Goal: Transaction & Acquisition: Purchase product/service

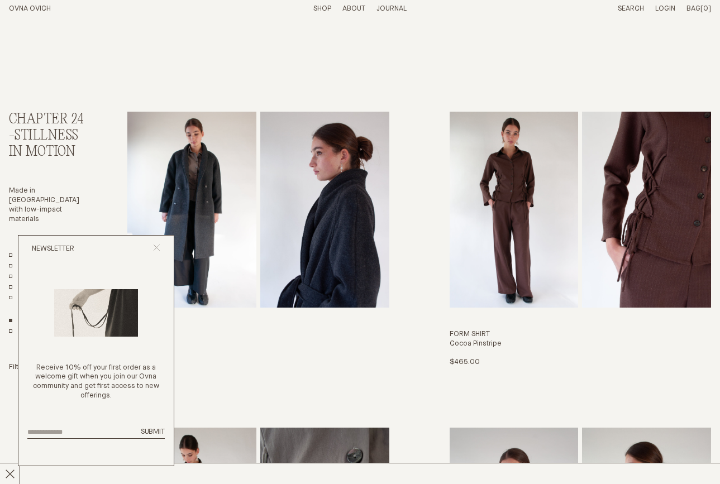
click at [156, 247] on line "Close popup" at bounding box center [157, 248] width 6 height 6
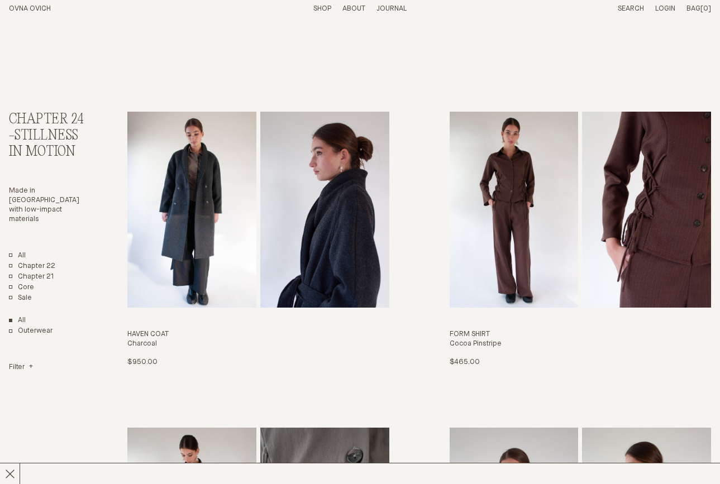
click at [323, 9] on link "Shop" at bounding box center [322, 8] width 18 height 7
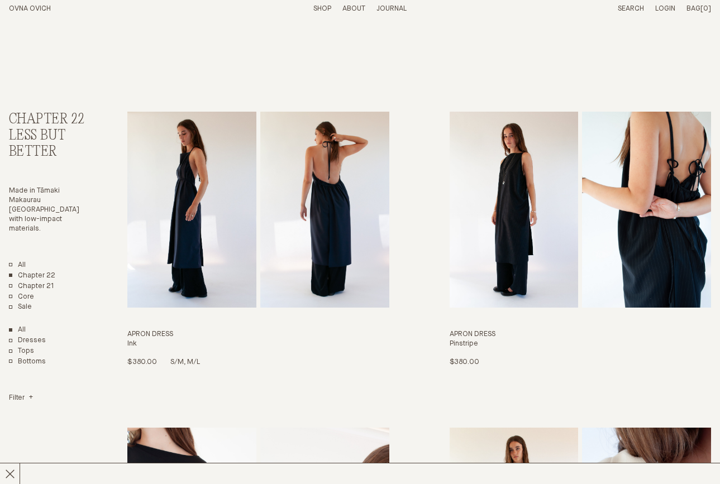
click at [252, 232] on img "Apron Dress" at bounding box center [191, 210] width 129 height 196
click at [193, 200] on img "Apron Dress" at bounding box center [191, 210] width 129 height 196
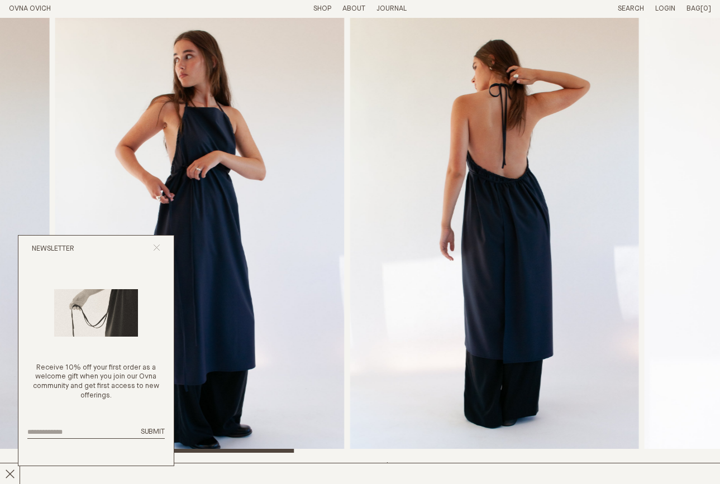
click at [158, 245] on icon "Close popup" at bounding box center [156, 247] width 7 height 7
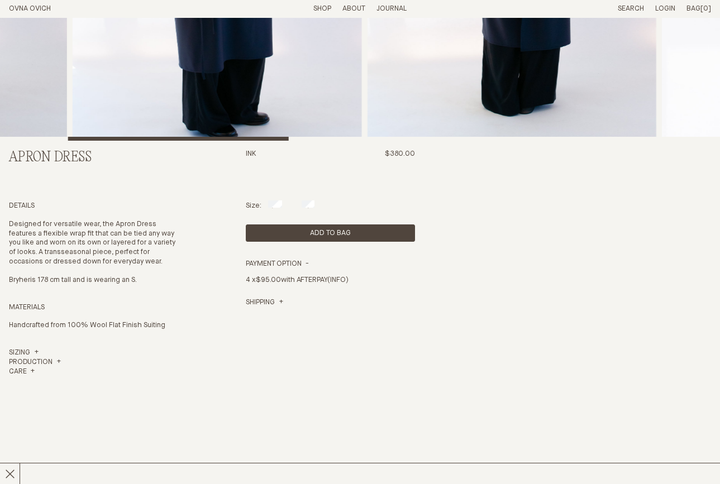
scroll to position [313, 0]
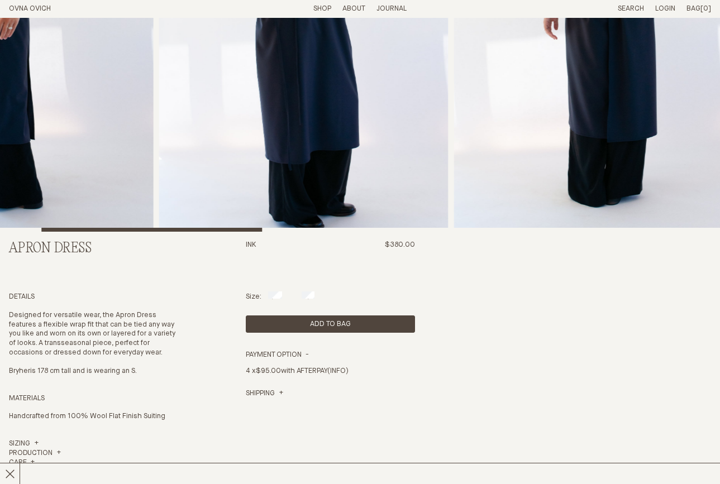
scroll to position [229, 0]
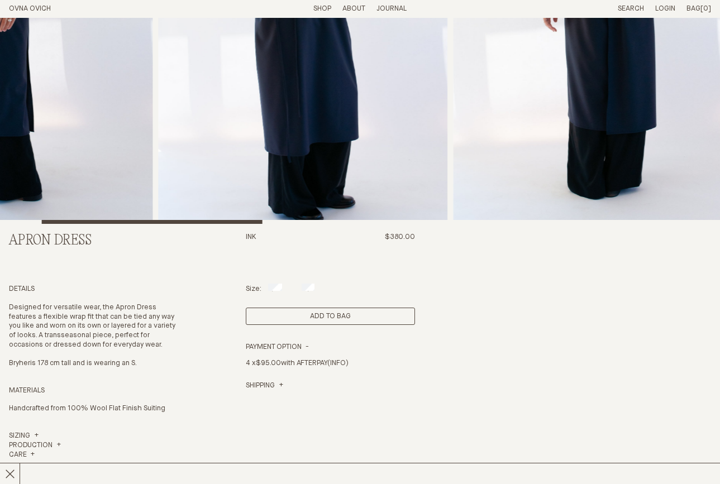
click at [316, 321] on button "Add to Bag" at bounding box center [330, 316] width 169 height 17
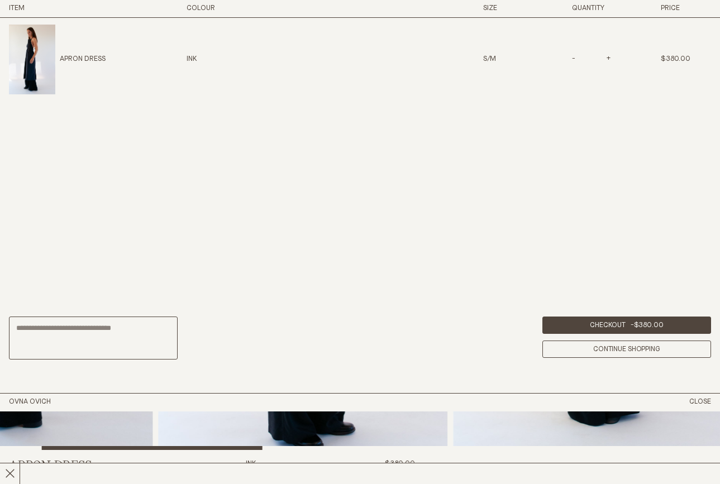
scroll to position [397, 0]
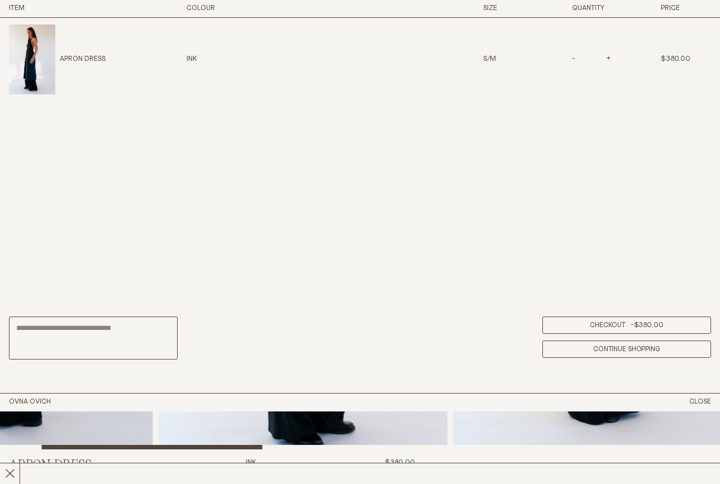
click at [605, 322] on link "Checkout - $380.00" at bounding box center [626, 325] width 169 height 17
